Goal: Check status

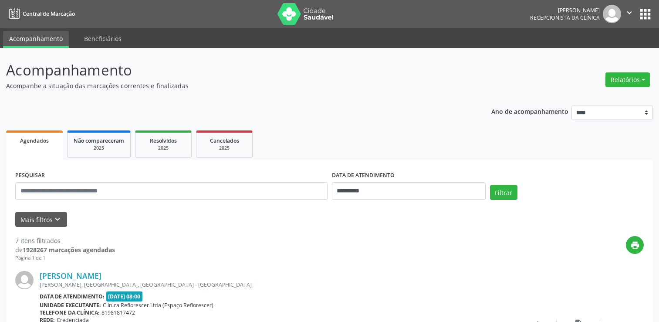
scroll to position [885, 0]
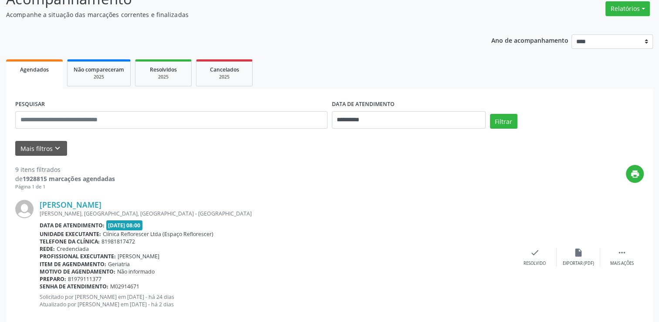
scroll to position [18, 0]
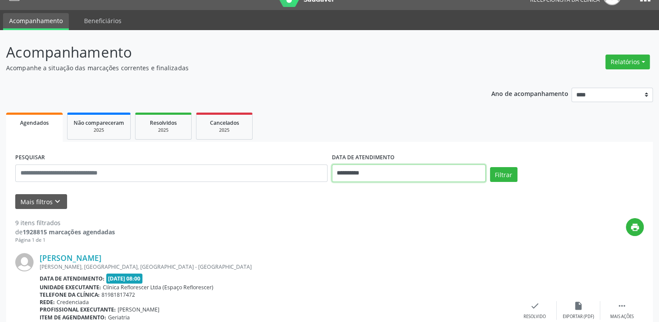
click at [428, 173] on input "**********" at bounding box center [409, 172] width 154 height 17
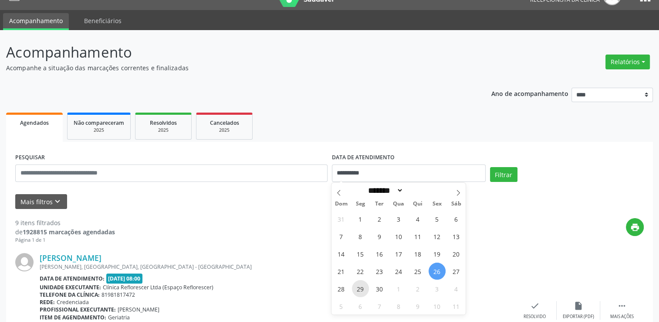
click at [362, 290] on span "29" at bounding box center [360, 288] width 17 height 17
type input "**********"
click at [362, 290] on span "29" at bounding box center [360, 288] width 17 height 17
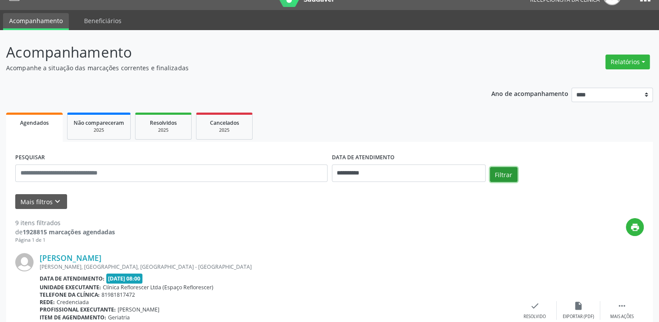
click at [506, 176] on button "Filtrar" at bounding box center [503, 174] width 27 height 15
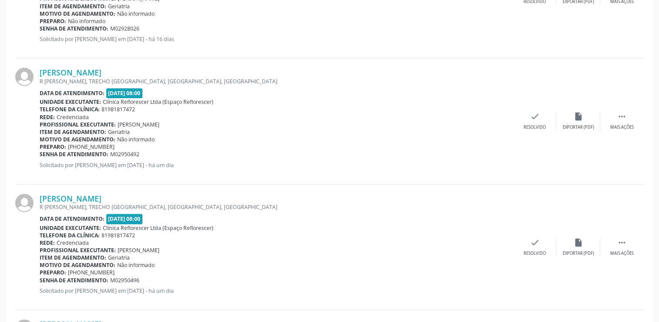
scroll to position [320, 0]
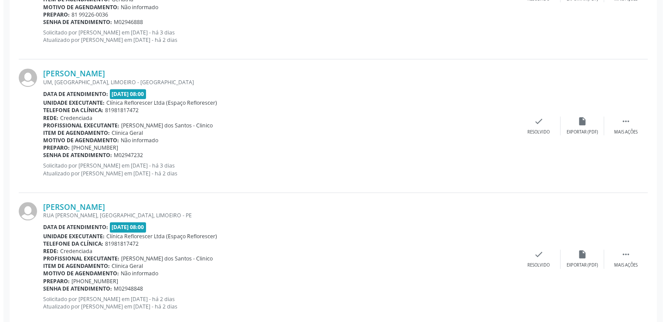
scroll to position [654, 0]
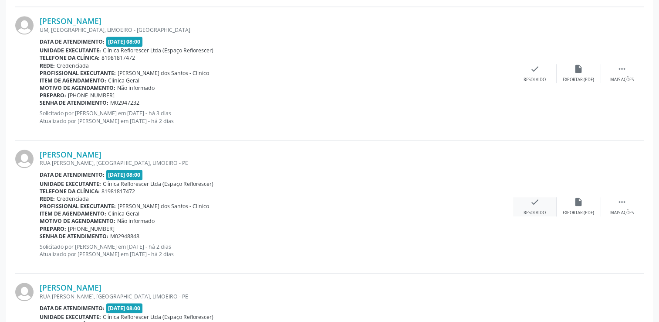
click at [536, 208] on div "check Resolvido" at bounding box center [535, 206] width 44 height 19
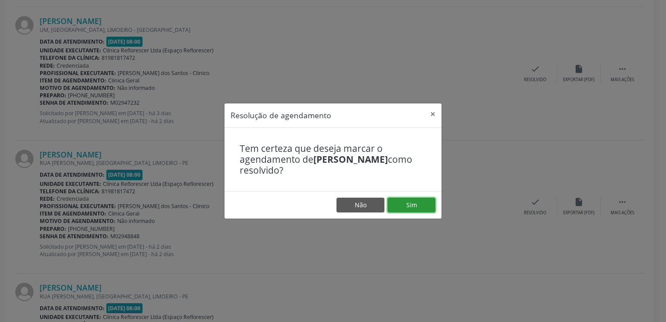
click at [408, 206] on button "Sim" at bounding box center [411, 204] width 48 height 15
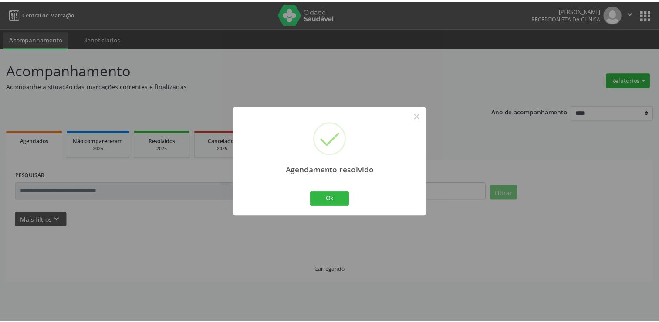
scroll to position [0, 0]
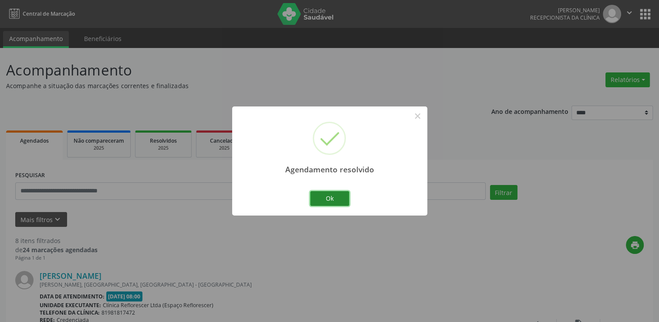
click at [343, 202] on button "Ok" at bounding box center [329, 198] width 39 height 15
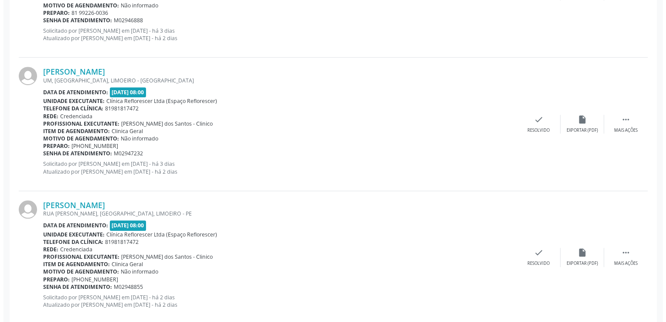
scroll to position [654, 0]
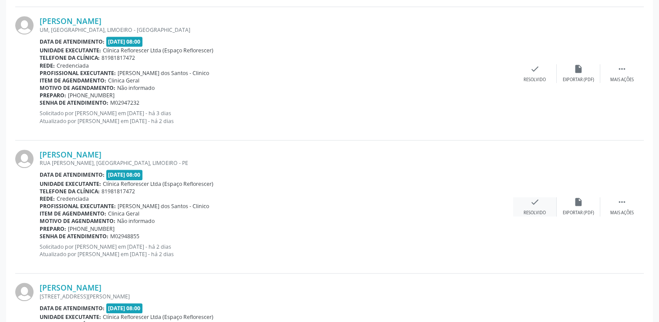
click at [543, 203] on div "check Resolvido" at bounding box center [535, 206] width 44 height 19
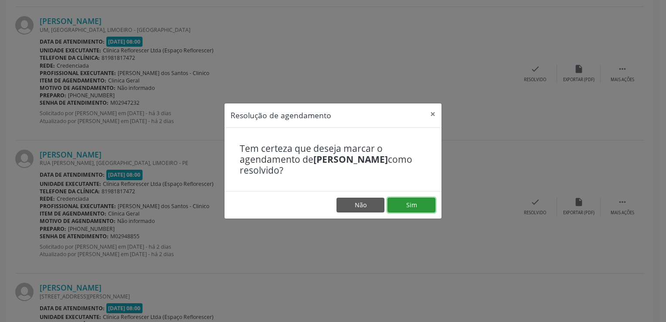
click at [418, 206] on button "Sim" at bounding box center [411, 204] width 48 height 15
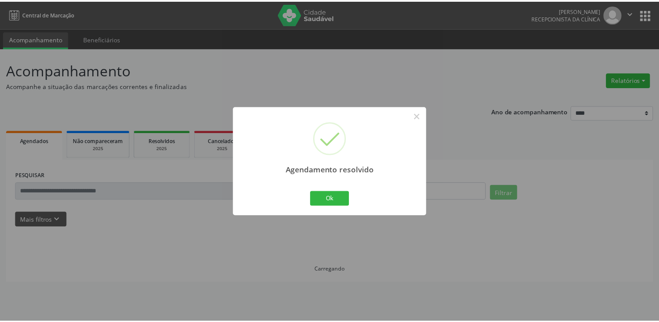
scroll to position [0, 0]
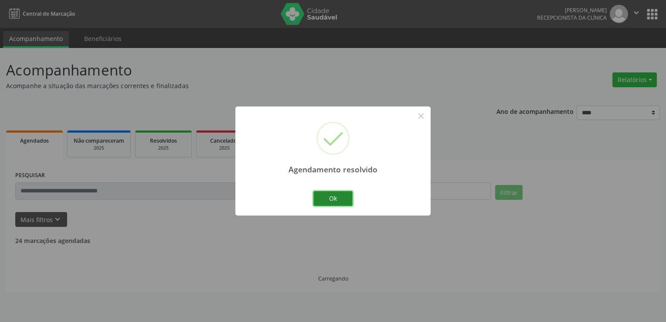
click at [341, 202] on button "Ok" at bounding box center [332, 198] width 39 height 15
